Goal: Check status: Check status

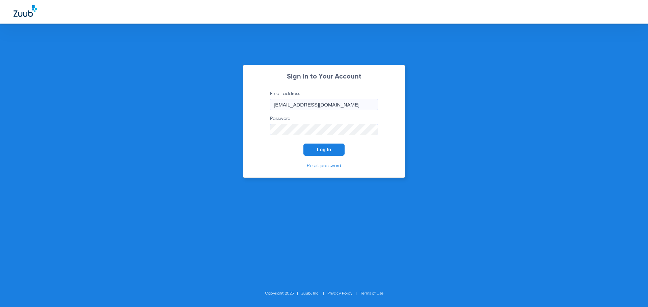
drag, startPoint x: 327, startPoint y: 152, endPoint x: 324, endPoint y: 150, distance: 3.9
click at [327, 152] on span "Log In" at bounding box center [324, 149] width 14 height 5
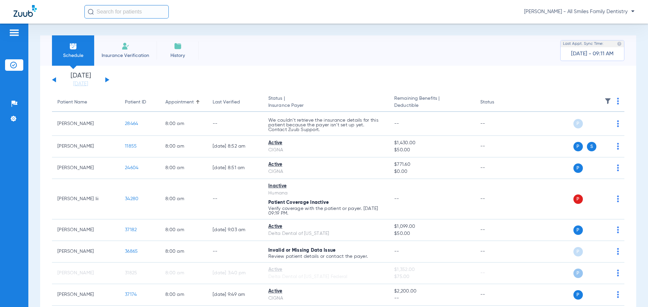
click at [106, 79] on button at bounding box center [107, 79] width 4 height 5
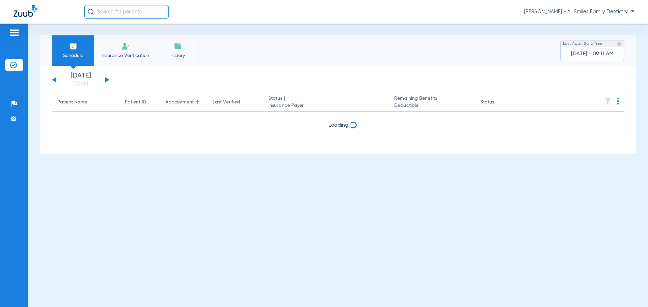
click at [106, 79] on button at bounding box center [107, 79] width 4 height 5
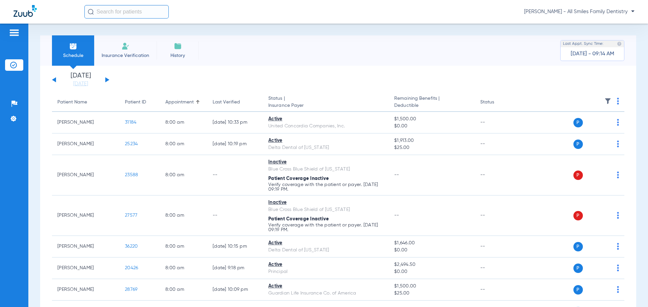
click at [70, 49] on img at bounding box center [73, 46] width 8 height 8
click at [56, 76] on div "[DATE] [DATE] [DATE] [DATE] [DATE] [DATE] [DATE] [DATE] [DATE] [DATE] [DATE] [D…" at bounding box center [80, 80] width 57 height 15
click at [52, 79] on div "[DATE] [DATE] [DATE] [DATE] [DATE] [DATE] [DATE] [DATE] [DATE] [DATE] [DATE] [D…" at bounding box center [80, 80] width 57 height 15
click at [55, 81] on button at bounding box center [54, 79] width 4 height 5
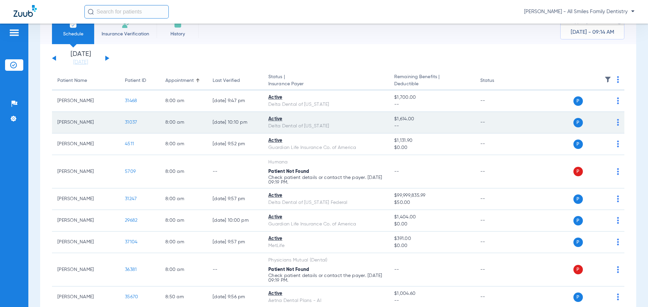
scroll to position [34, 0]
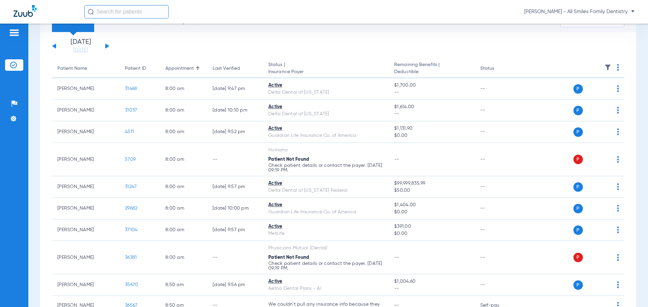
click at [106, 46] on button at bounding box center [107, 46] width 4 height 5
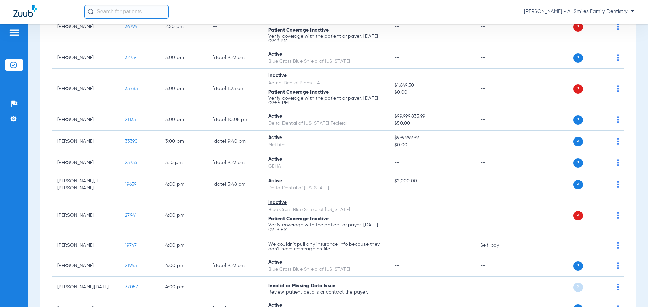
scroll to position [1215, 0]
